Goal: Information Seeking & Learning: Learn about a topic

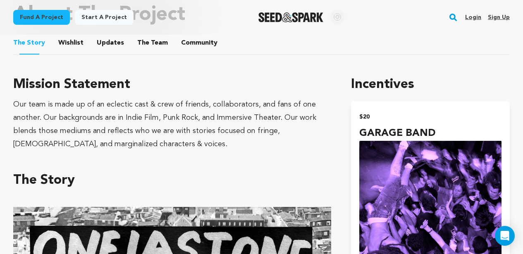
scroll to position [460, 0]
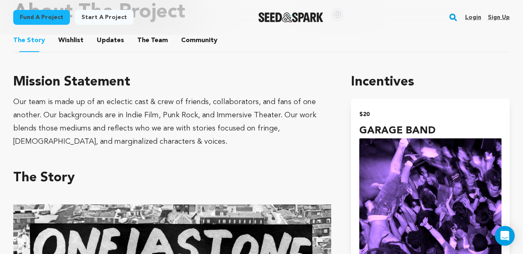
click at [143, 40] on button "The Team" at bounding box center [153, 42] width 20 height 20
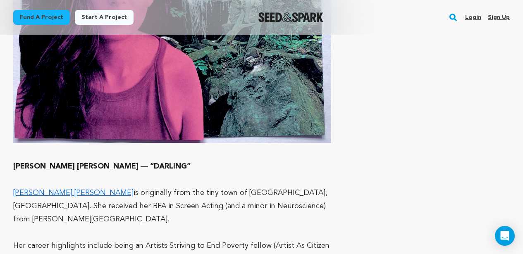
scroll to position [3582, 0]
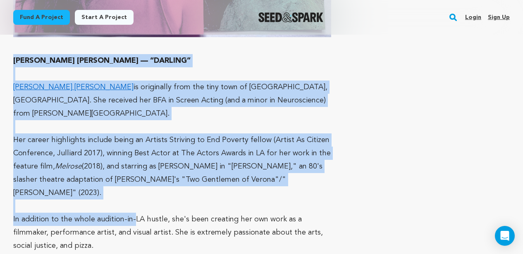
scroll to position [3694, 0]
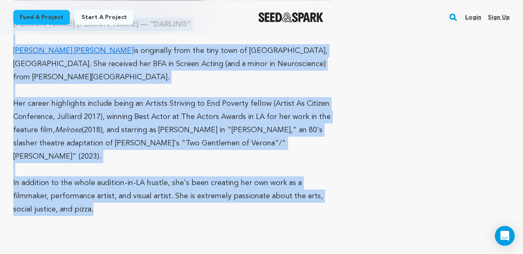
drag, startPoint x: 14, startPoint y: 96, endPoint x: 128, endPoint y: 150, distance: 125.8
copy div "[PERSON_NAME] [PERSON_NAME] — “DARLING” [PERSON_NAME] [PERSON_NAME] is original…"
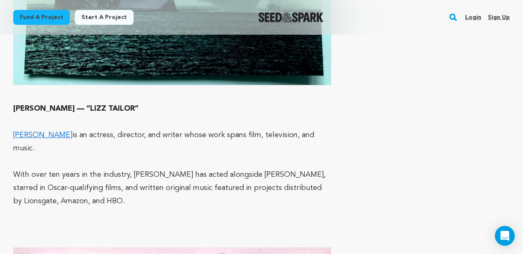
scroll to position [4296, 0]
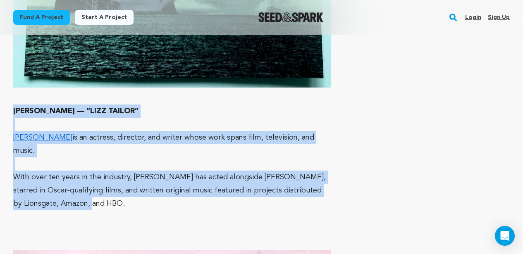
drag, startPoint x: 109, startPoint y: 124, endPoint x: 9, endPoint y: 44, distance: 128.1
click at [9, 44] on div "Fund a project Project details ONE LAST ONE [GEOGRAPHIC_DATA], [US_STATE] | Fil…" at bounding box center [261, 112] width 523 height 8747
copy div "[PERSON_NAME] — “[PERSON_NAME]” [PERSON_NAME] is an actress, director, and writ…"
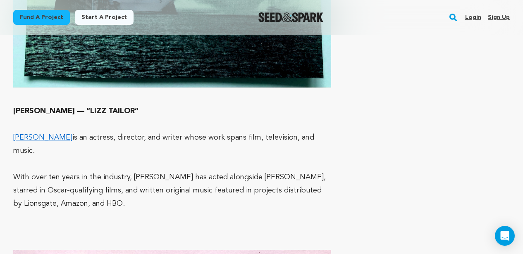
click at [169, 224] on p at bounding box center [172, 230] width 318 height 13
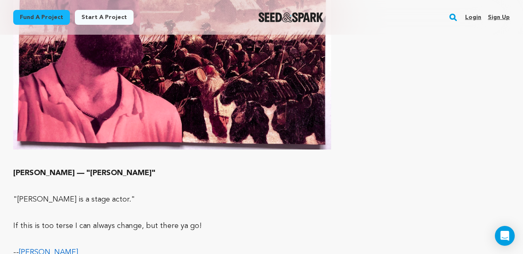
scroll to position [5023, 0]
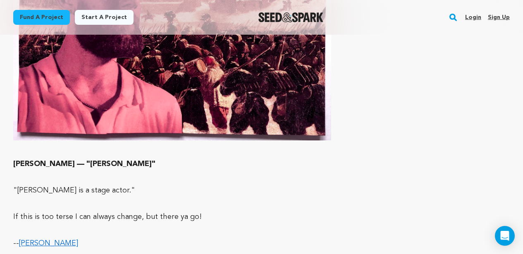
drag, startPoint x: 117, startPoint y: 164, endPoint x: 7, endPoint y: 85, distance: 135.8
copy div "[PERSON_NAME] — "[PERSON_NAME]" "[PERSON_NAME] is a stage actor." If this is to…"
